Goal: Task Accomplishment & Management: Use online tool/utility

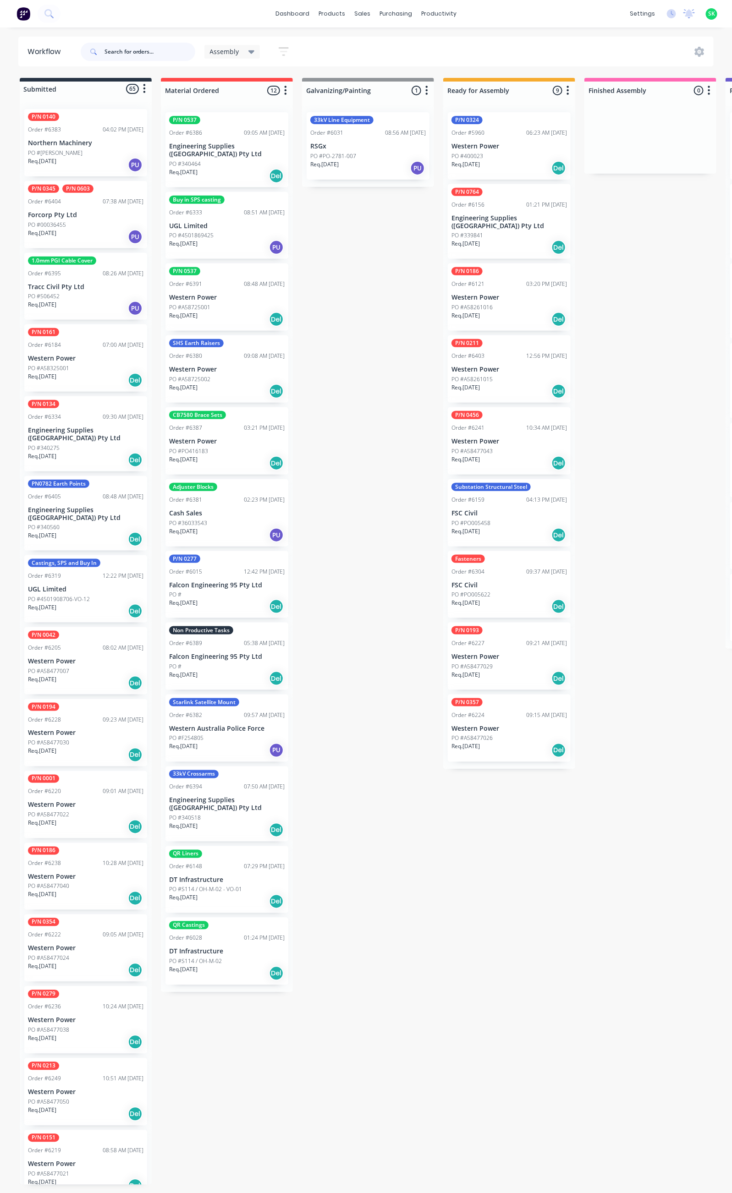
click at [121, 51] on input "text" at bounding box center [149, 52] width 91 height 18
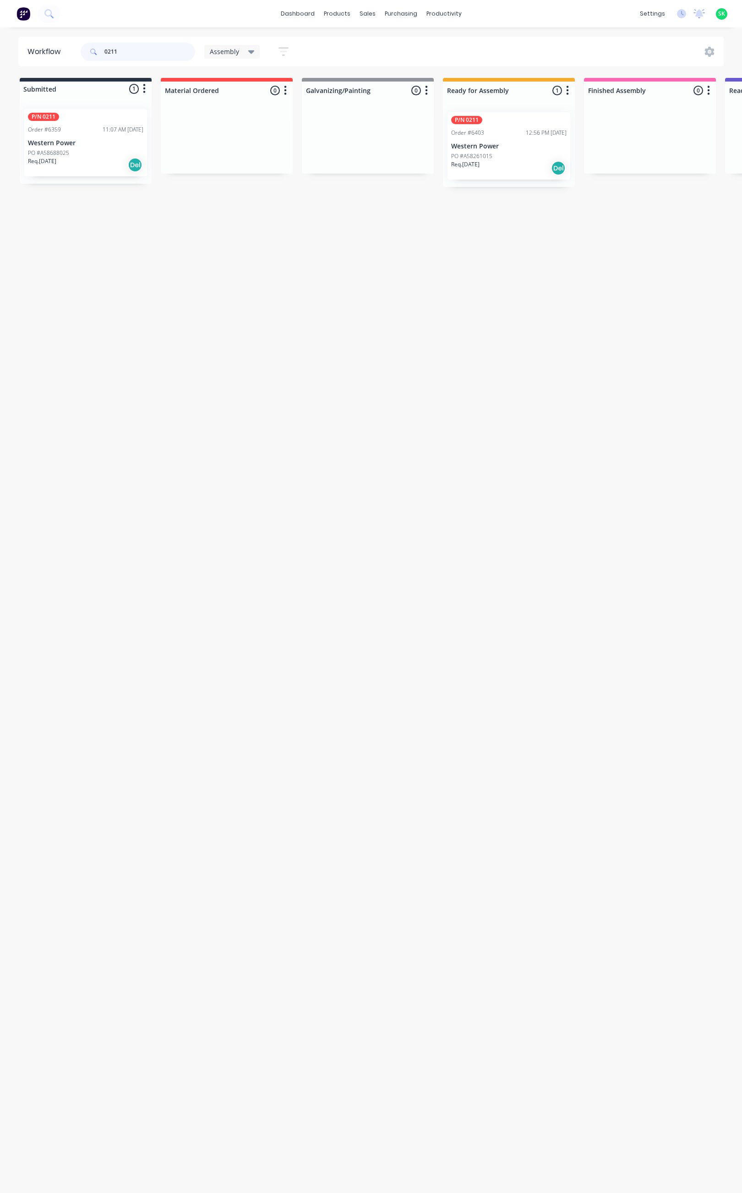
type input "0211"
click at [77, 148] on div "P/N 0211 Order #6359 11:07 AM [DATE] Western Power PO #A58688025 Req. [DATE] Del" at bounding box center [85, 142] width 123 height 67
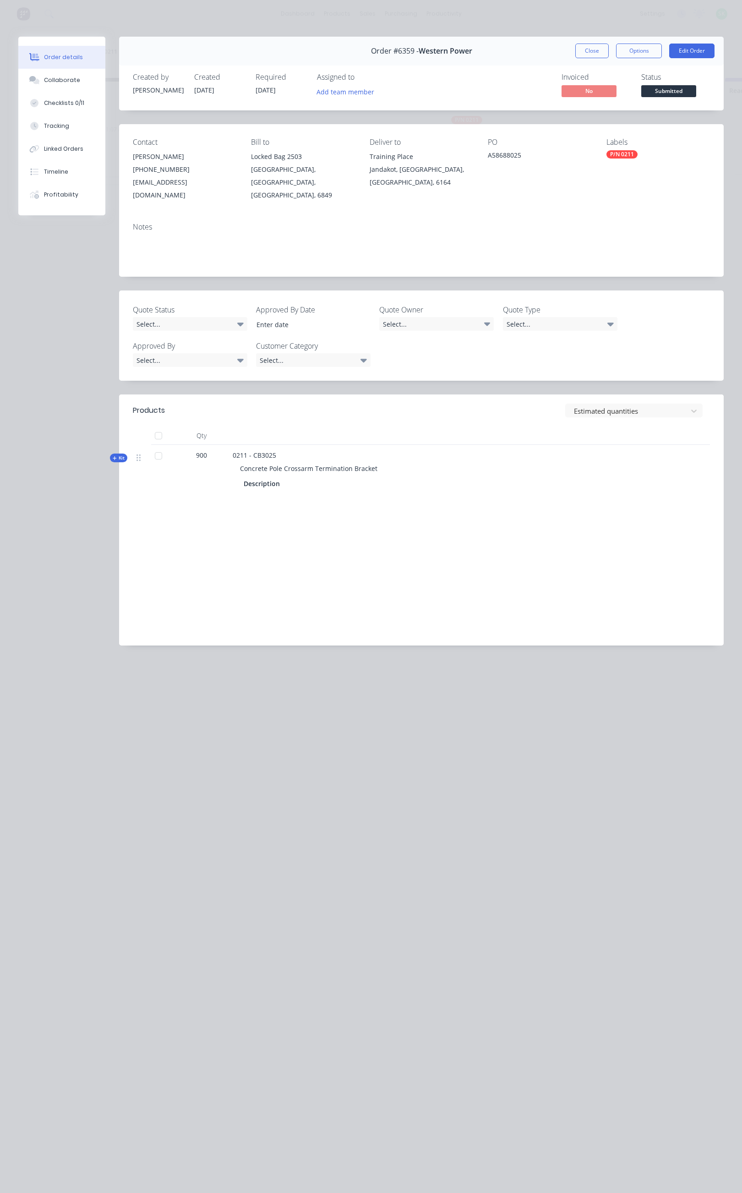
click at [588, 51] on button "Close" at bounding box center [592, 51] width 33 height 15
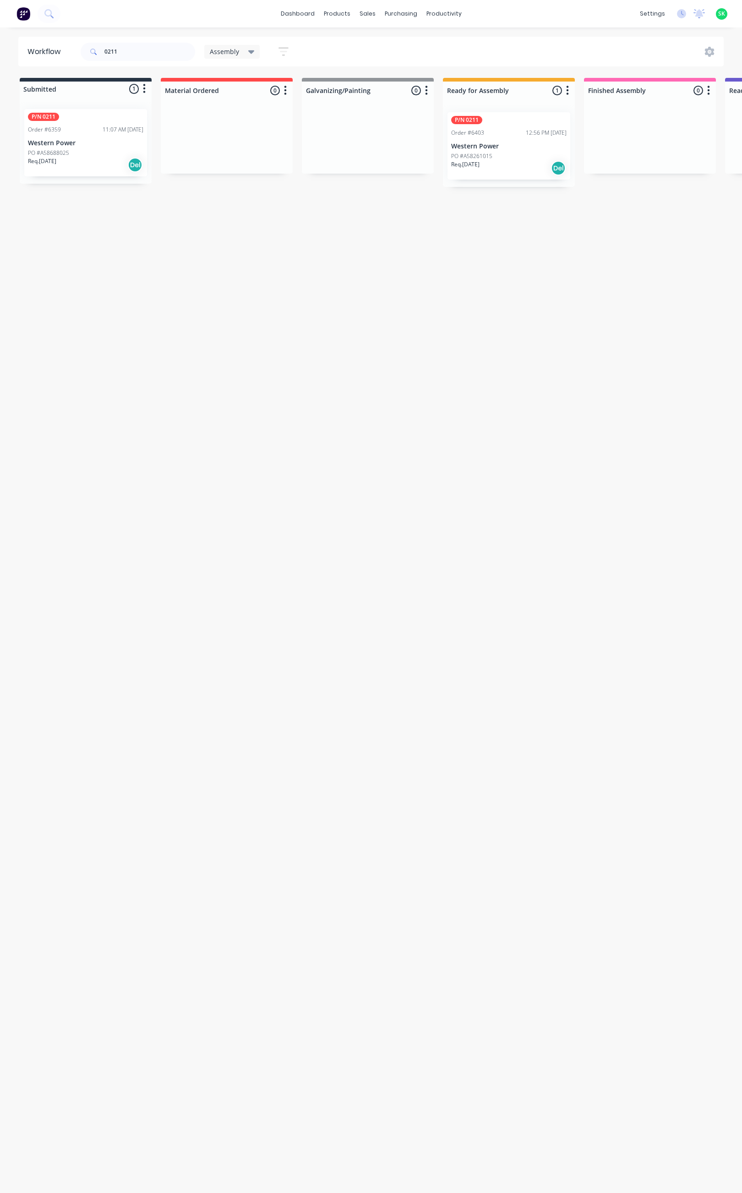
click at [495, 139] on div "P/N 0211 Order #6403 12:56 PM [DATE] Western Power PO #A58261015 Req. [DATE] Del" at bounding box center [509, 145] width 123 height 67
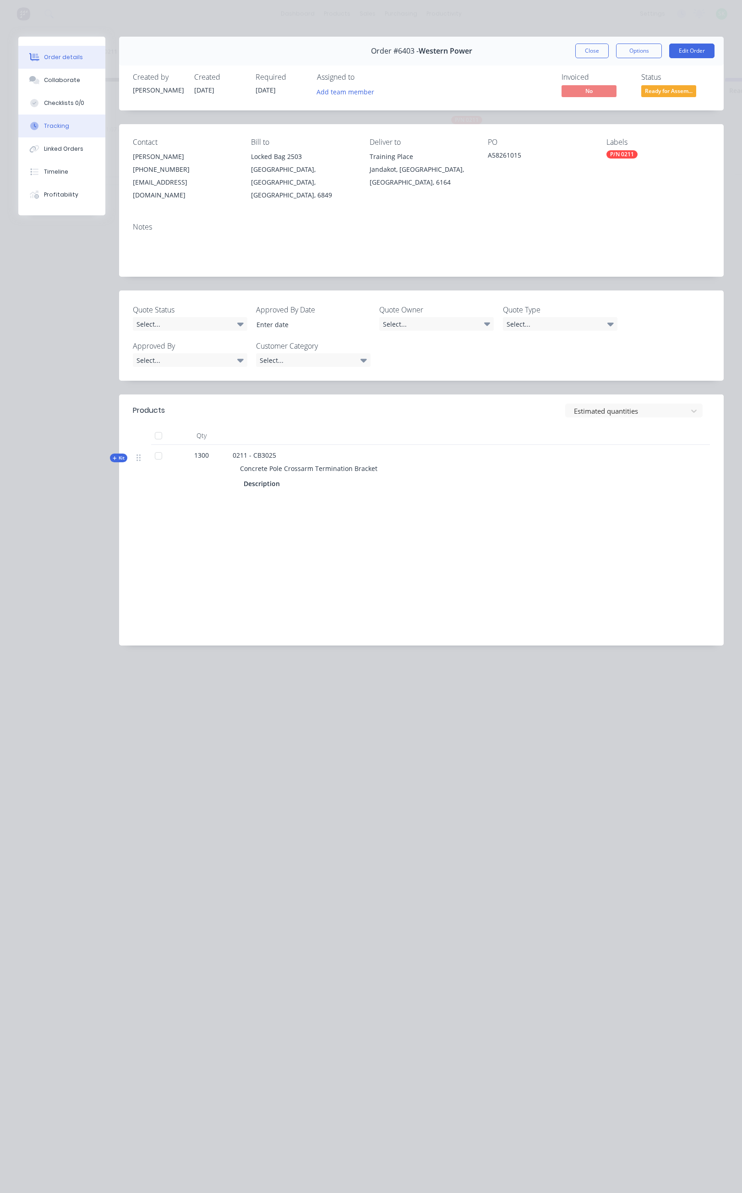
click at [83, 122] on button "Tracking" at bounding box center [61, 126] width 87 height 23
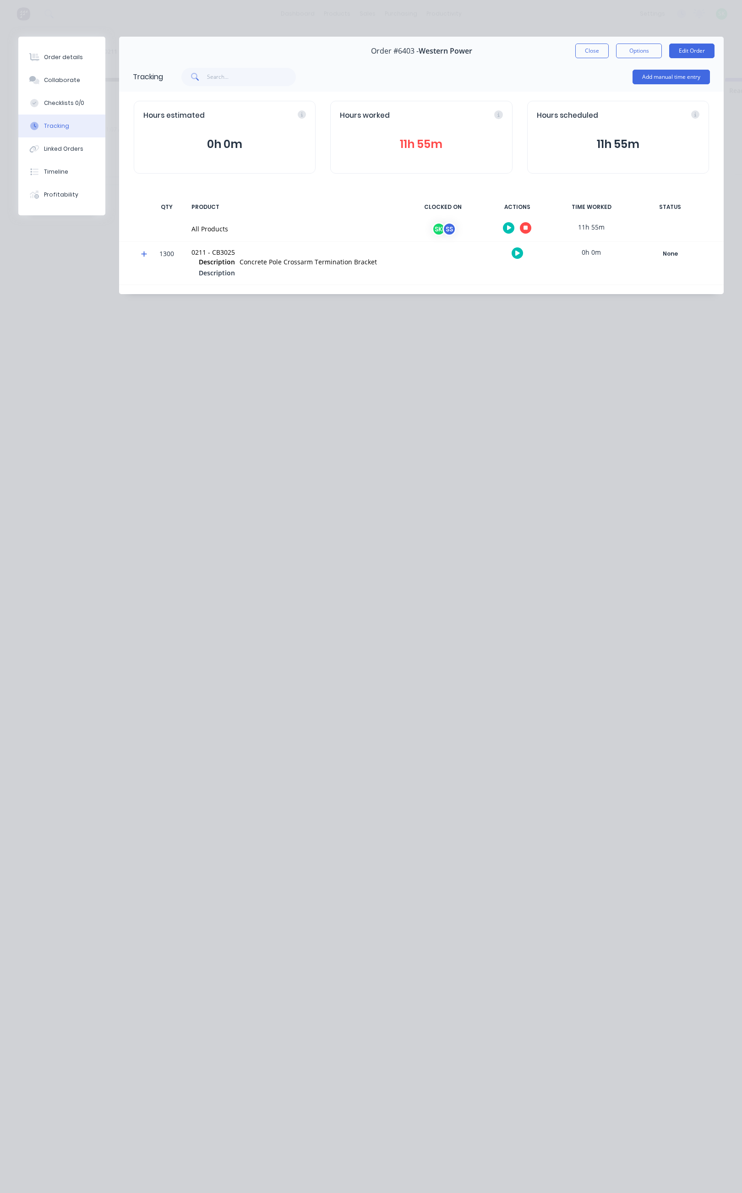
click at [527, 225] on icon "button" at bounding box center [526, 228] width 5 height 6
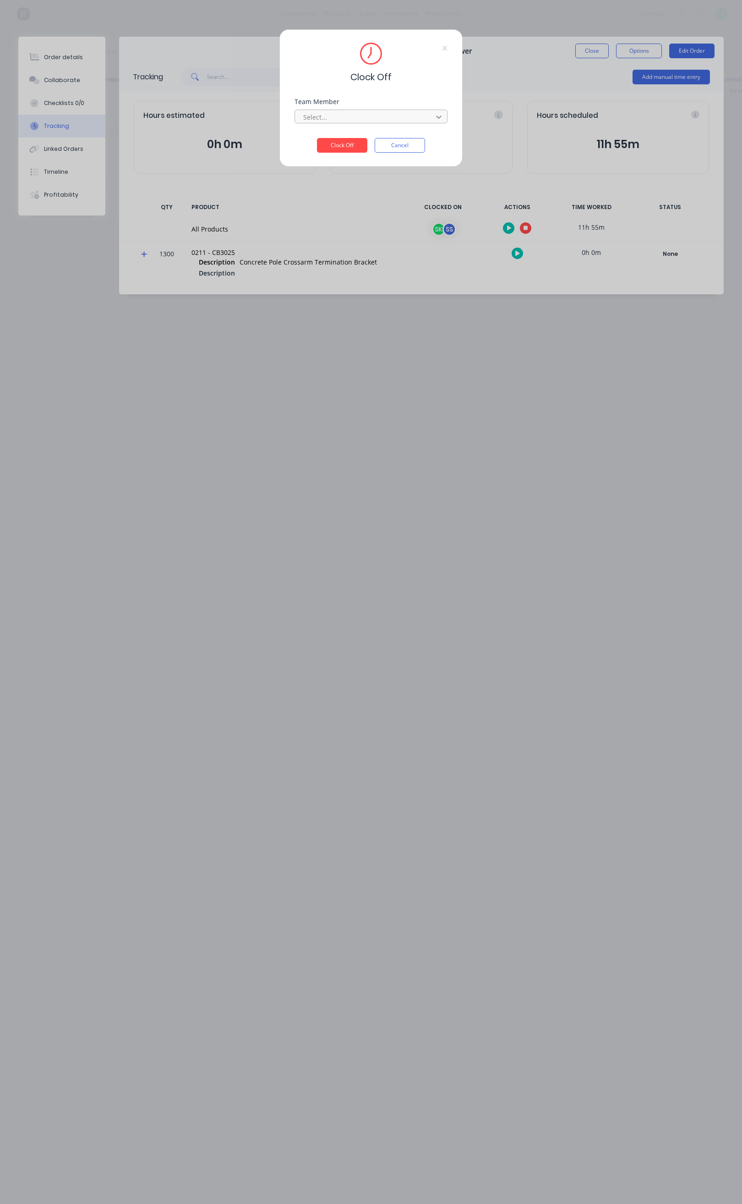
click at [439, 111] on div at bounding box center [439, 117] width 16 height 15
click at [395, 222] on div "Clock Off Team Member 2 results available. Use Up and Down to choose options, p…" at bounding box center [371, 602] width 742 height 1204
click at [389, 181] on div "Clock Off Team Member Select... Clock Off Cancel" at bounding box center [371, 602] width 742 height 1204
click at [400, 147] on button "Cancel" at bounding box center [400, 145] width 50 height 15
